Goal: Task Accomplishment & Management: Use online tool/utility

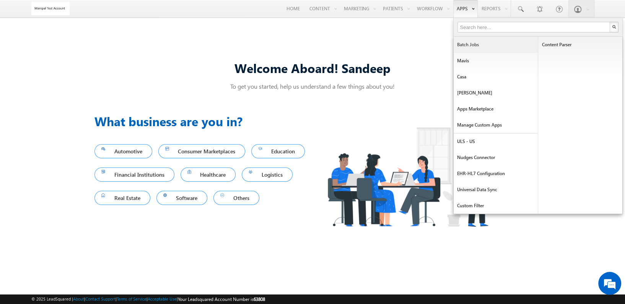
click at [473, 45] on link "Batch Jobs" at bounding box center [495, 45] width 84 height 16
